Goal: Information Seeking & Learning: Learn about a topic

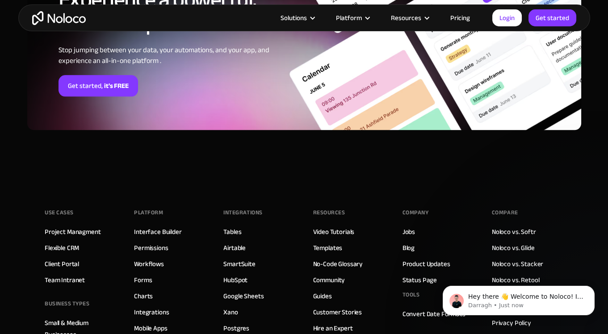
scroll to position [2305, 0]
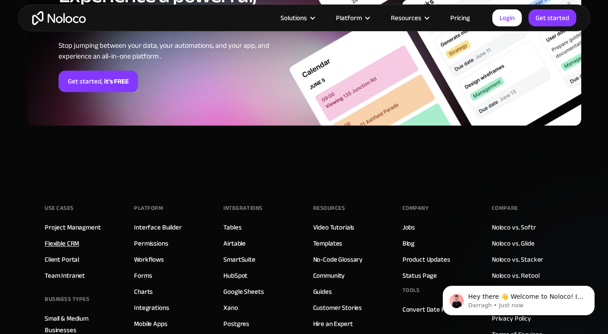
click at [74, 242] on link "Flexible CRM" at bounding box center [62, 244] width 34 height 12
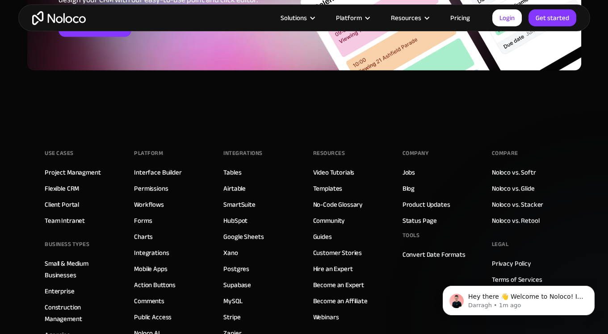
scroll to position [3734, 0]
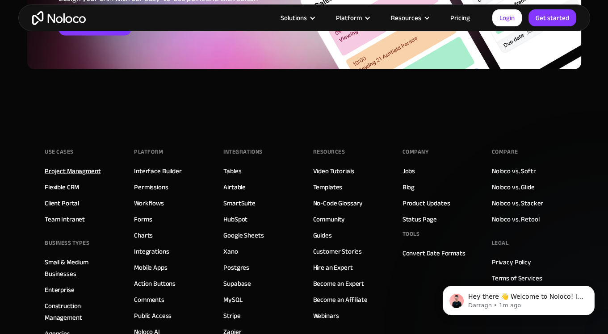
click at [76, 169] on link "Project Managment" at bounding box center [73, 171] width 56 height 12
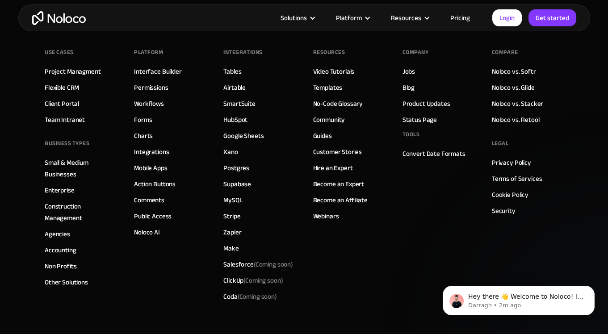
scroll to position [4121, 0]
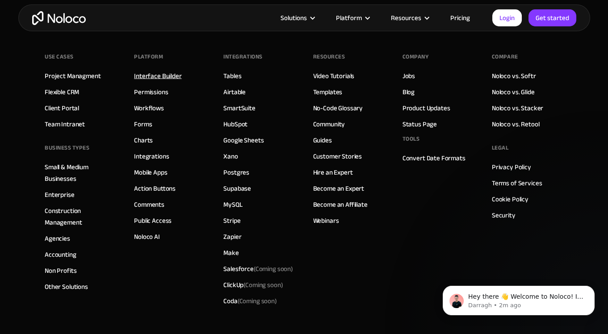
click at [147, 76] on link "Interface Builder" at bounding box center [157, 76] width 47 height 12
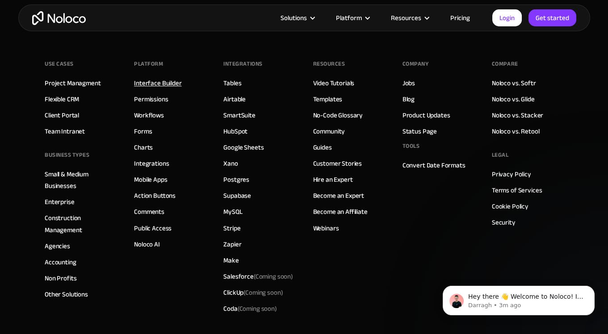
scroll to position [3102, 0]
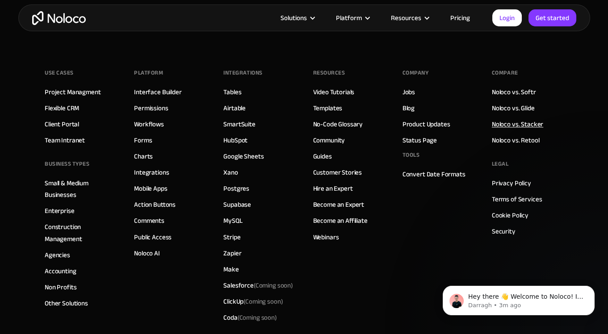
click at [511, 127] on link "Noloco vs. Stacker" at bounding box center [517, 124] width 51 height 12
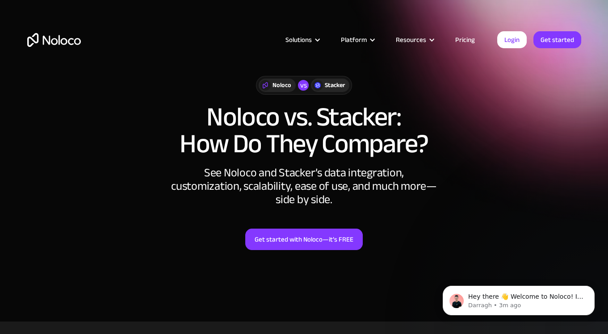
click at [464, 37] on link "Pricing" at bounding box center [465, 40] width 42 height 12
